Goal: Task Accomplishment & Management: Use online tool/utility

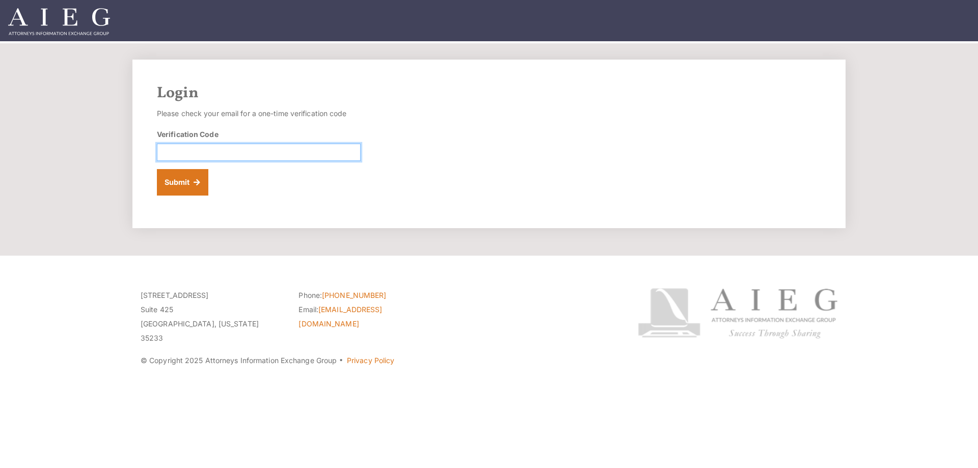
click at [266, 154] on input "Verification Code" at bounding box center [259, 152] width 204 height 17
type input "577996"
click at [157, 169] on button "Submit" at bounding box center [182, 182] width 51 height 26
click at [181, 152] on input "Verification Code" at bounding box center [259, 152] width 204 height 17
type input "127359"
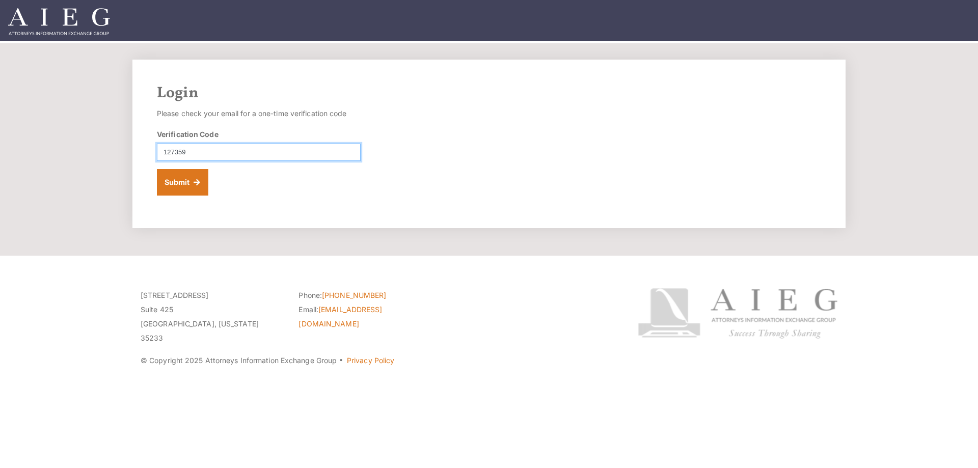
click at [157, 169] on button "Submit" at bounding box center [182, 182] width 51 height 26
